Goal: Information Seeking & Learning: Learn about a topic

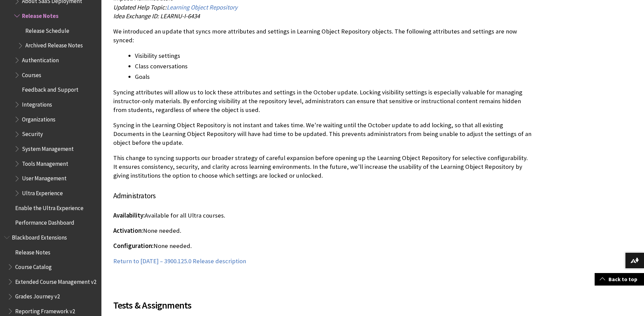
scroll to position [1560, 0]
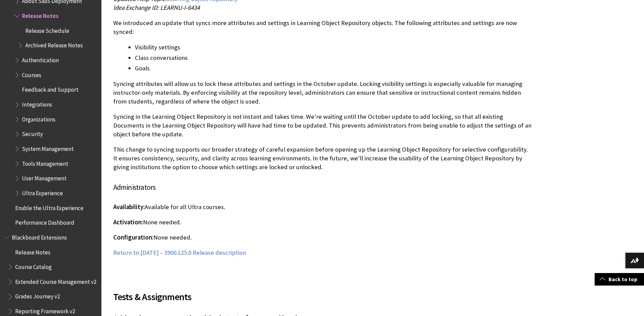
click at [172, 89] on p "Syncing attributes will allow us to lock these attributes and settings in the O…" at bounding box center [322, 92] width 419 height 27
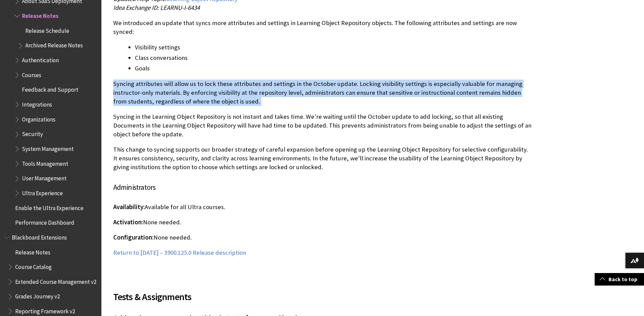
click at [172, 89] on p "Syncing attributes will allow us to lock these attributes and settings in the O…" at bounding box center [322, 92] width 419 height 27
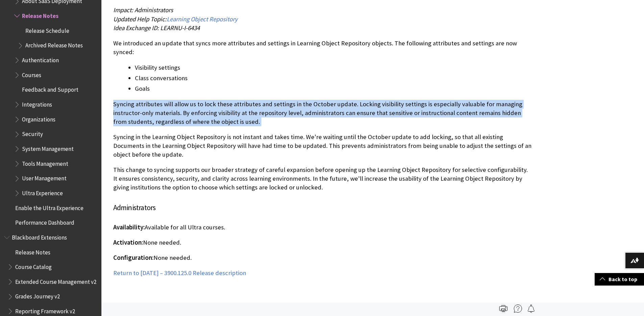
scroll to position [1535, 0]
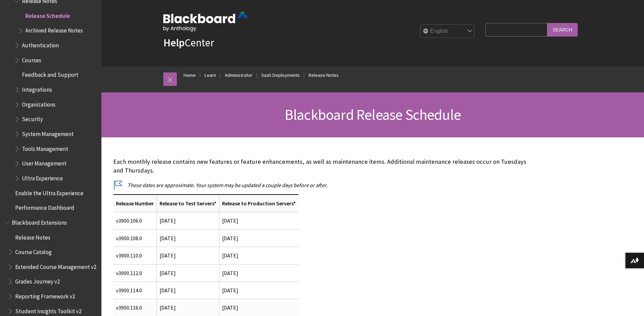
scroll to position [84, 0]
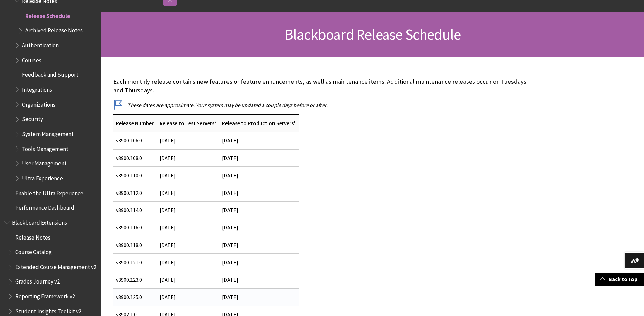
click at [227, 294] on td "[DATE]" at bounding box center [258, 296] width 79 height 17
click at [176, 297] on span "[DATE]" at bounding box center [168, 297] width 16 height 7
click at [176, 296] on span "[DATE]" at bounding box center [168, 297] width 16 height 7
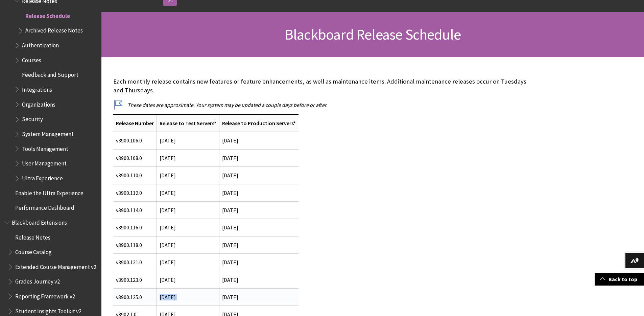
drag, startPoint x: 181, startPoint y: 296, endPoint x: 201, endPoint y: 290, distance: 21.1
click at [176, 296] on span "[DATE]" at bounding box center [168, 297] width 16 height 7
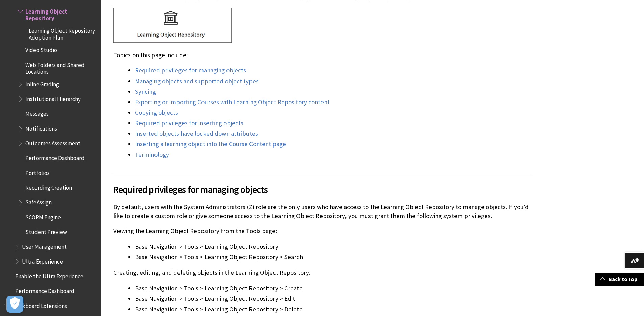
scroll to position [116, 0]
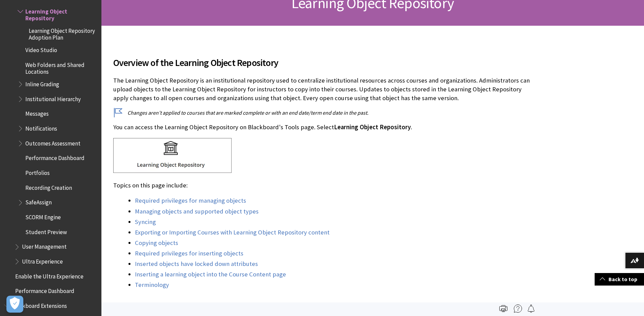
click at [200, 87] on p "The Learning Object Repository is an institutional repository used to centraliz…" at bounding box center [322, 89] width 419 height 27
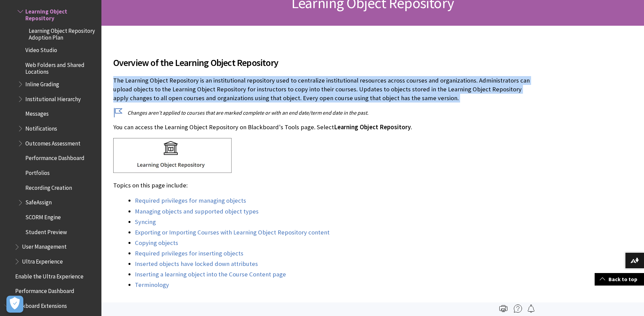
click at [200, 87] on p "The Learning Object Repository is an institutional repository used to centraliz…" at bounding box center [322, 89] width 419 height 27
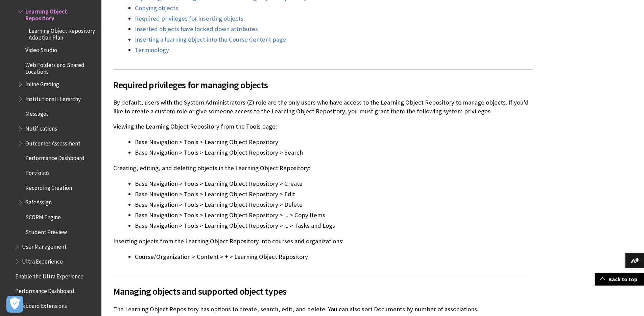
scroll to position [463, 0]
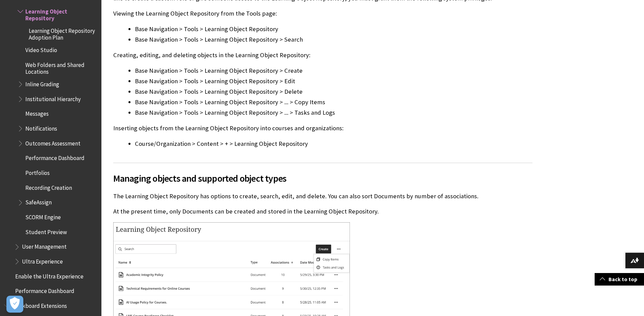
click at [156, 207] on p "At the present time, only Documents can be created and stored in the Learning O…" at bounding box center [322, 211] width 419 height 9
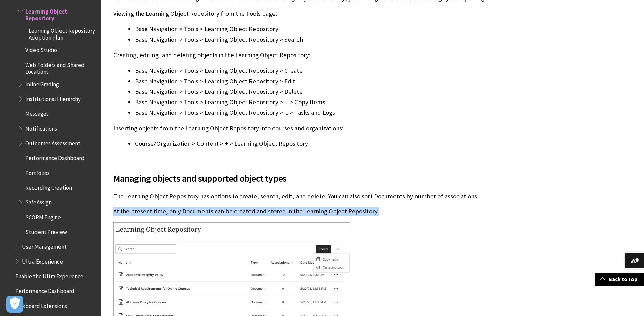
click at [156, 207] on p "At the present time, only Documents can be created and stored in the Learning O…" at bounding box center [322, 211] width 419 height 9
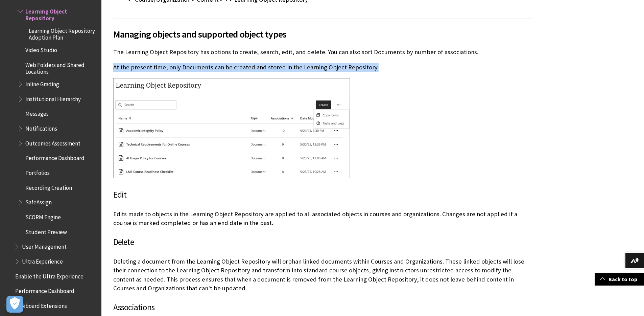
scroll to position [684, 0]
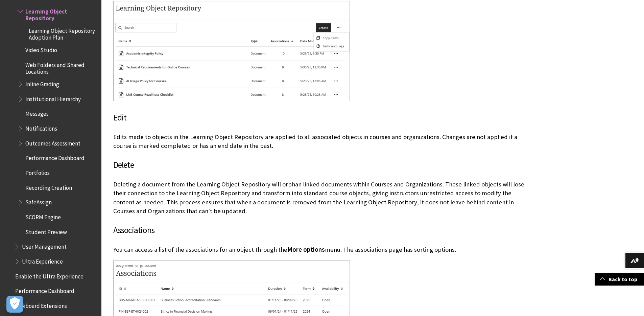
click at [260, 200] on p "Deleting a document from the Learning Object Repository will orphan linked docu…" at bounding box center [322, 198] width 419 height 36
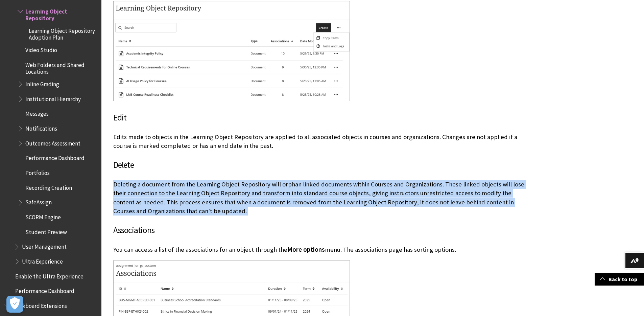
click at [260, 200] on p "Deleting a document from the Learning Object Repository will orphan linked docu…" at bounding box center [322, 198] width 419 height 36
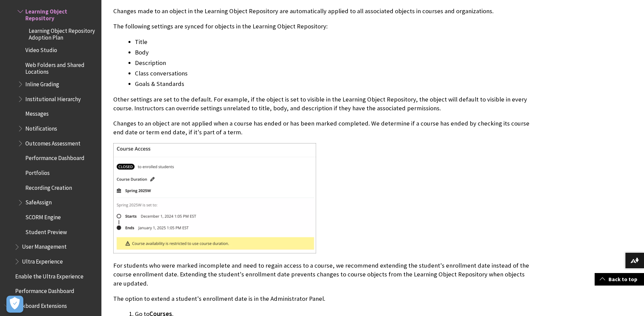
scroll to position [1195, 0]
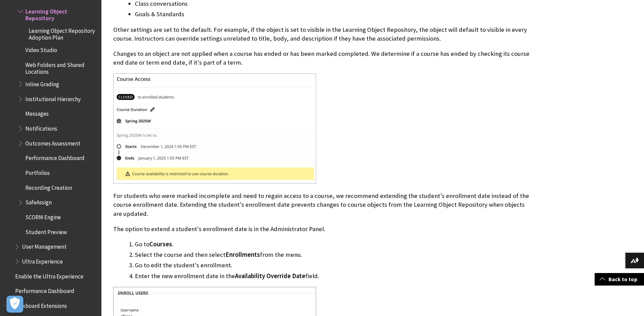
click at [258, 197] on p "For students who were marked incomplete and need to regain access to a course, …" at bounding box center [322, 204] width 419 height 27
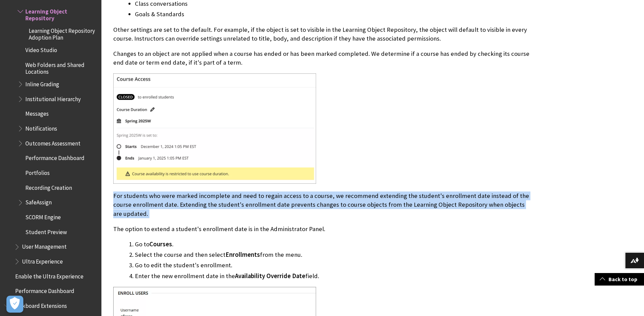
click at [258, 197] on p "For students who were marked incomplete and need to regain access to a course, …" at bounding box center [322, 204] width 419 height 27
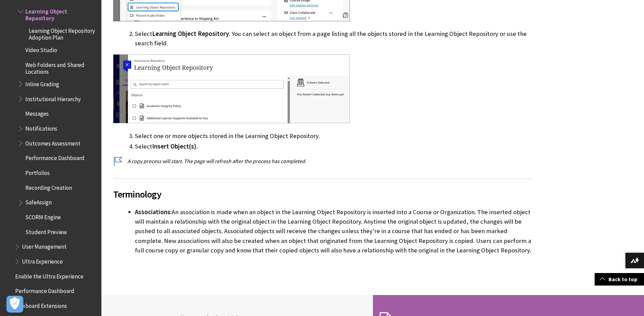
scroll to position [2774, 0]
